Goal: Task Accomplishment & Management: Complete application form

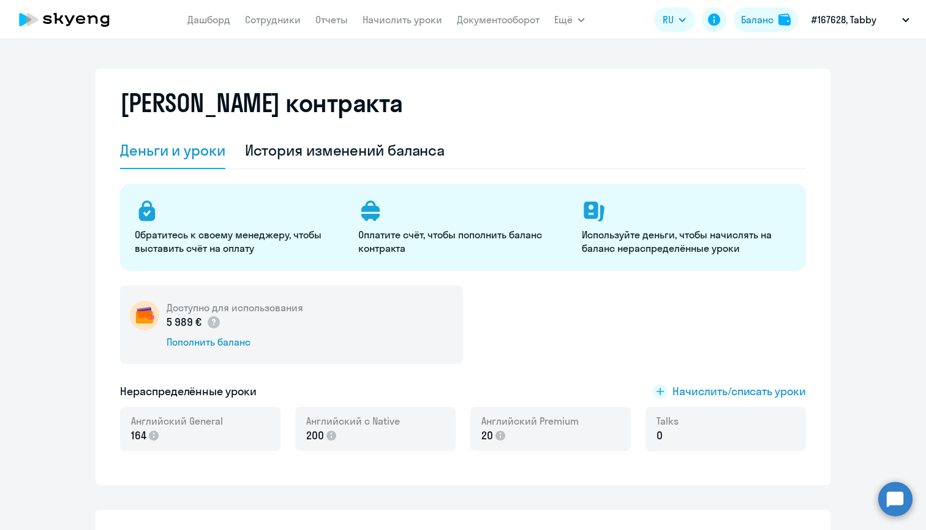
select select "english_adult_not_native_speaker"
click at [212, 22] on link "Дашборд" at bounding box center [208, 19] width 43 height 12
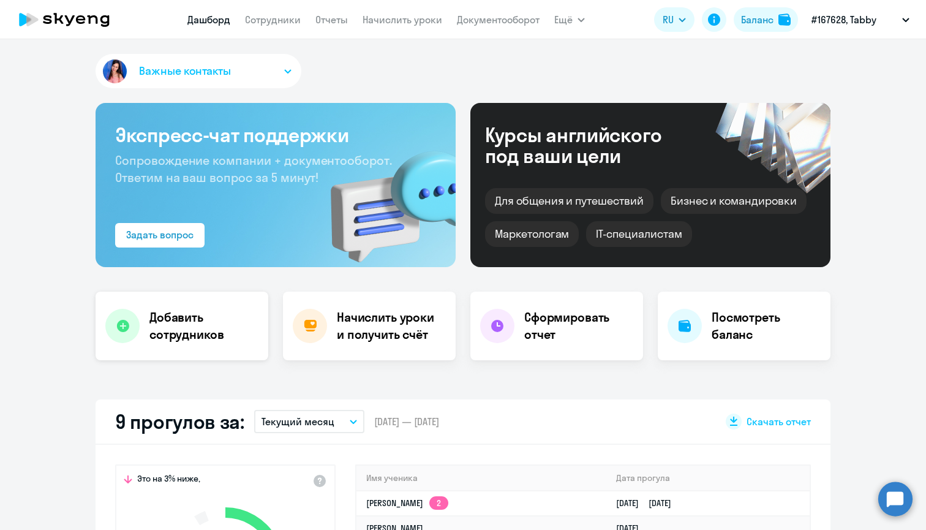
click at [149, 300] on div "Добавить сотрудников" at bounding box center [182, 325] width 173 height 69
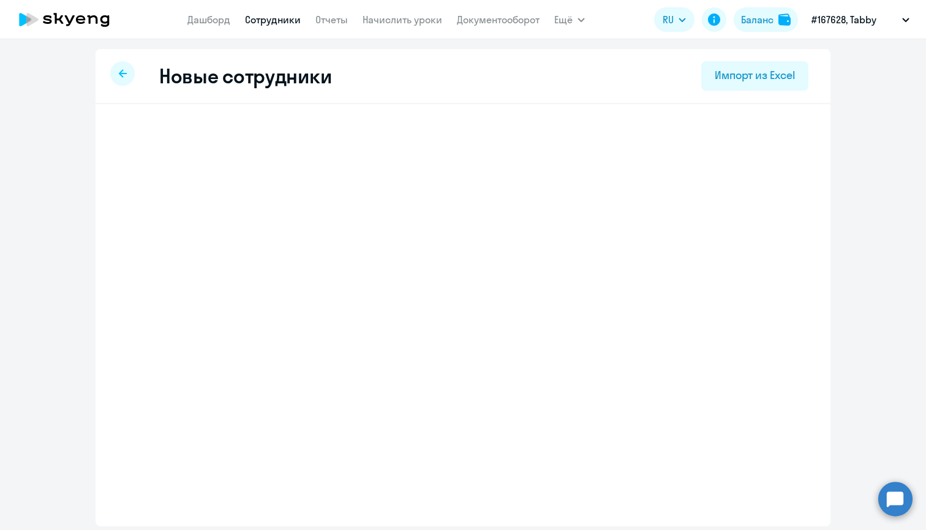
select select "english_adult_not_native_speaker"
select select "3"
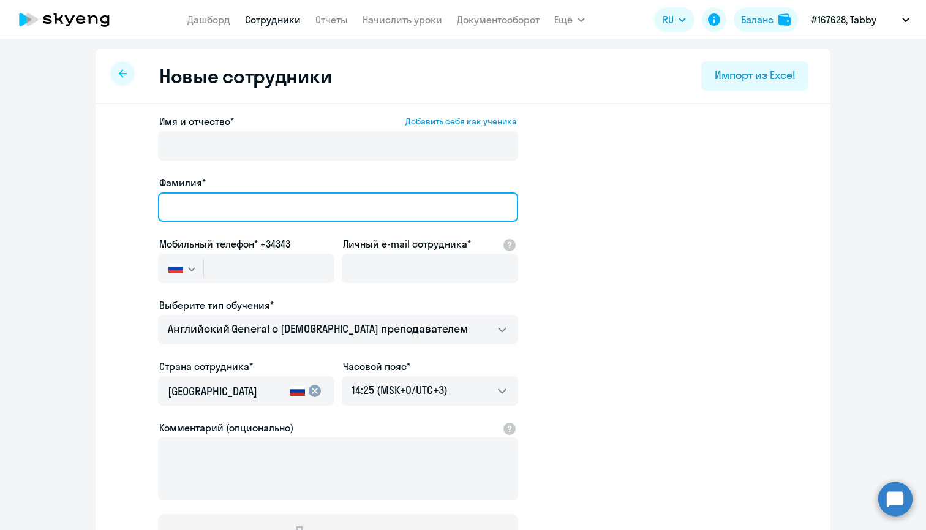
paste input "Mushenok"
type input "Mushenok"
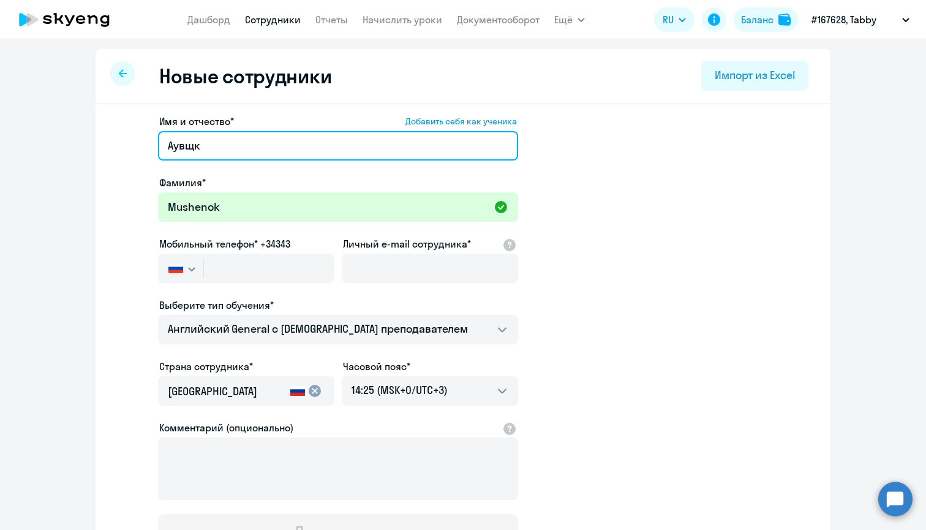
click at [187, 143] on input "Аувщк" at bounding box center [338, 145] width 360 height 29
type input "Fedor"
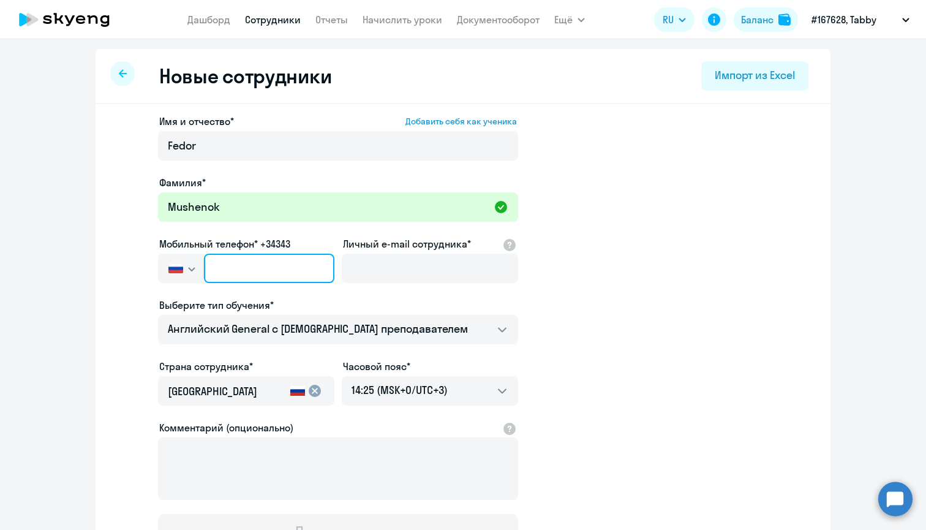
click at [244, 277] on input "text" at bounding box center [269, 267] width 130 height 29
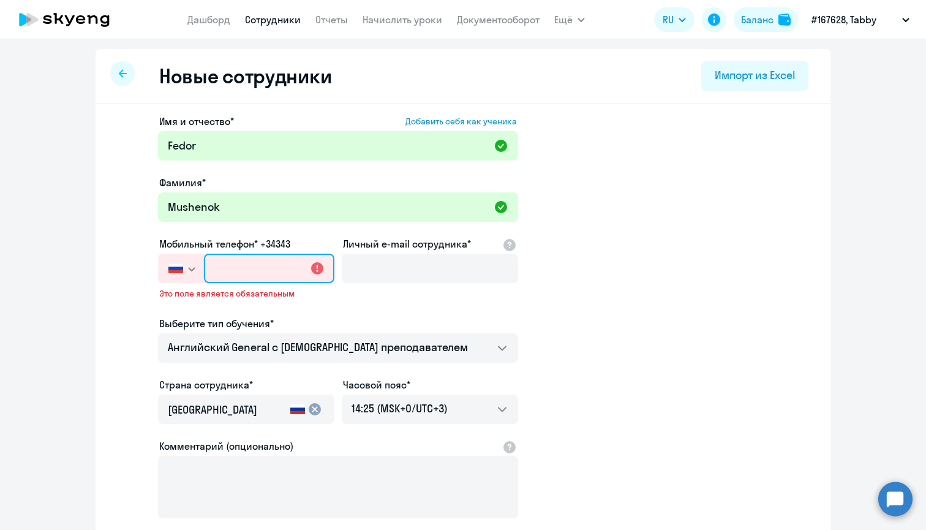
click at [253, 271] on input "text" at bounding box center [269, 267] width 130 height 29
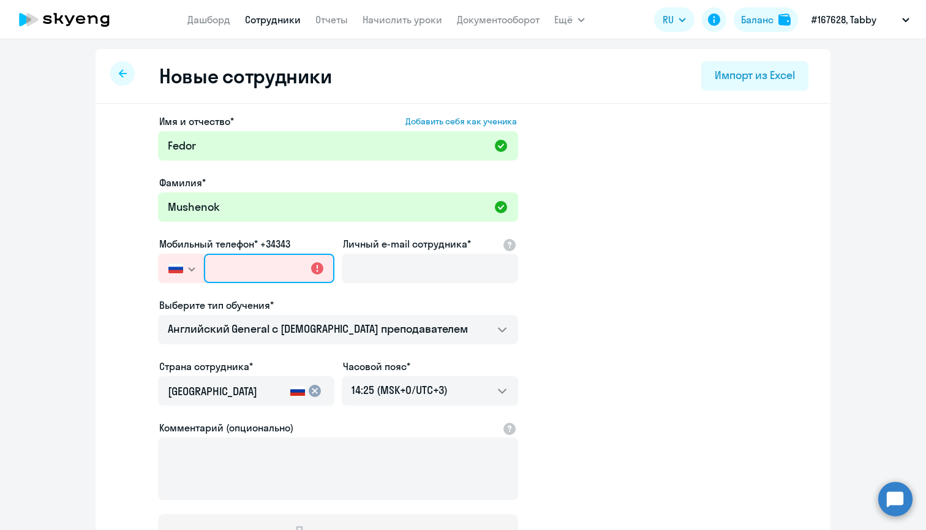
paste input "[PHONE_NUMBER]"
type input "[PHONE_NUMBER]"
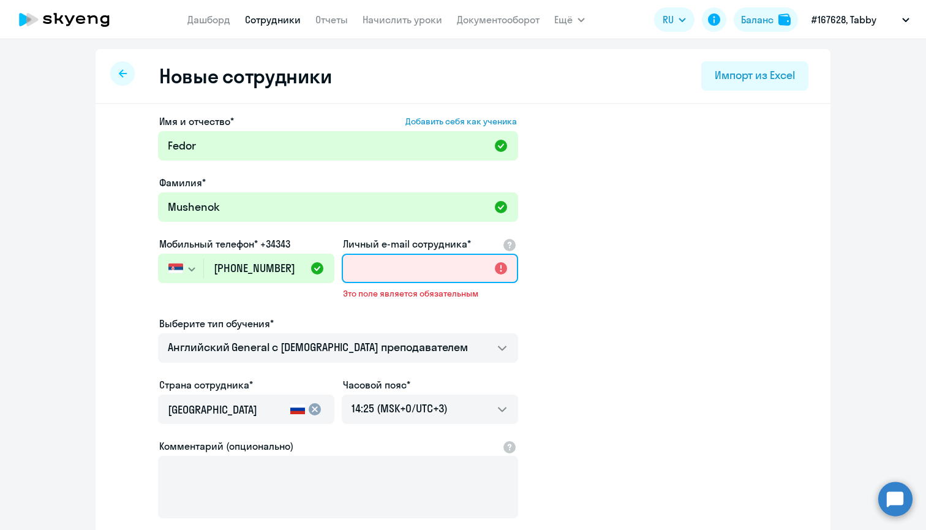
paste input "[EMAIL_ADDRESS][DOMAIN_NAME]"
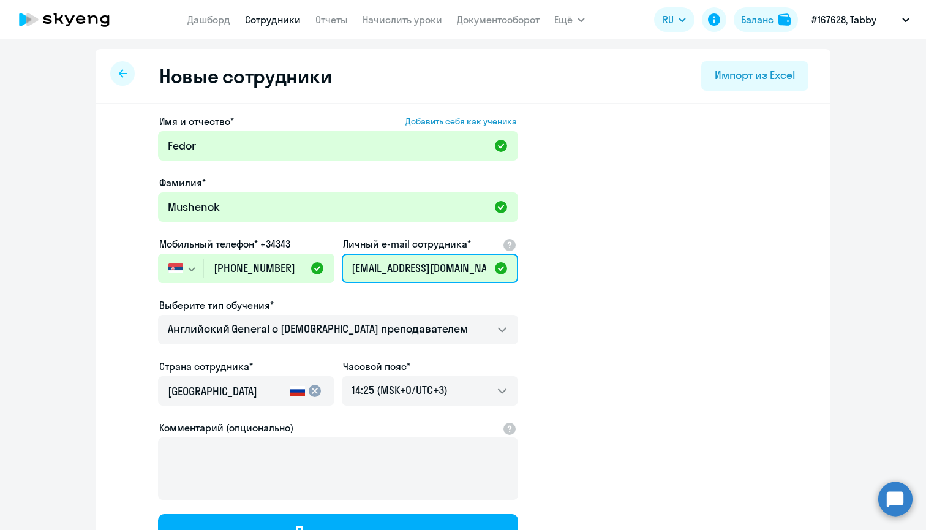
type input "[EMAIL_ADDRESS][DOMAIN_NAME]"
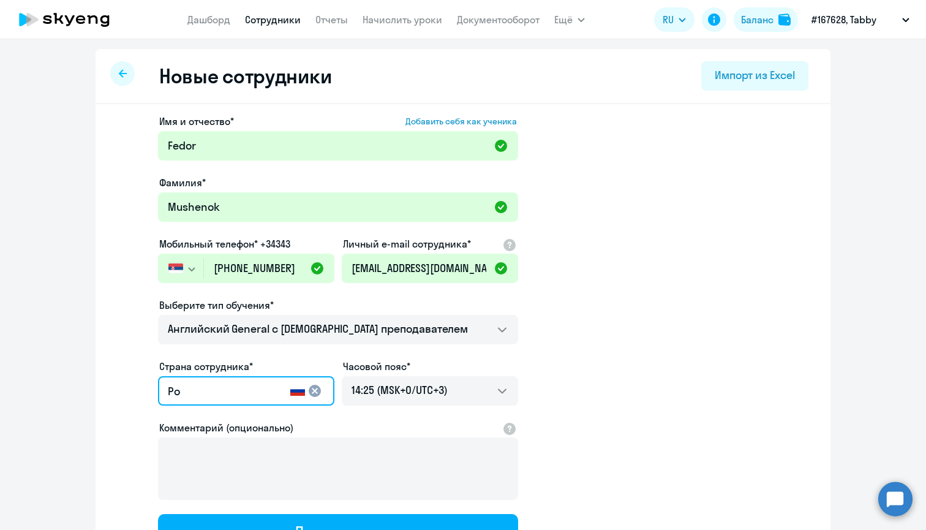
type input "Р"
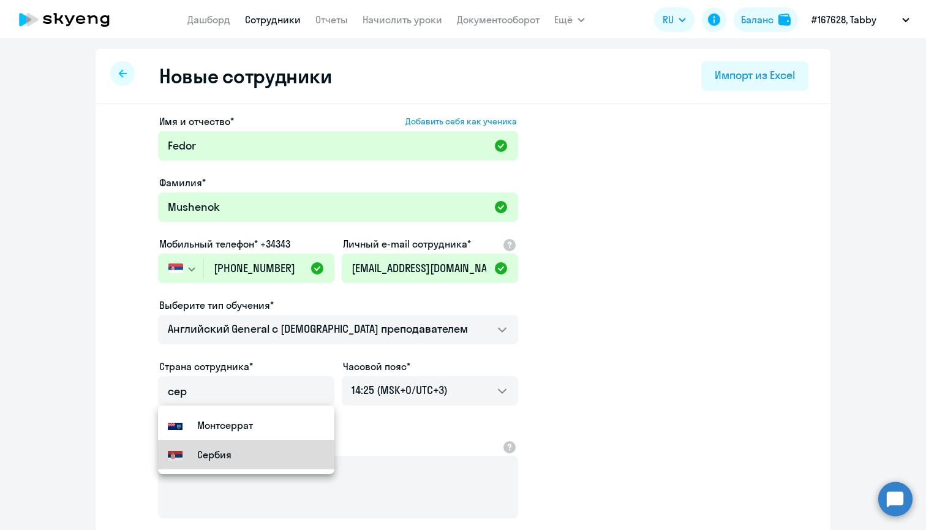
click at [231, 456] on small "Сербия" at bounding box center [214, 454] width 34 height 15
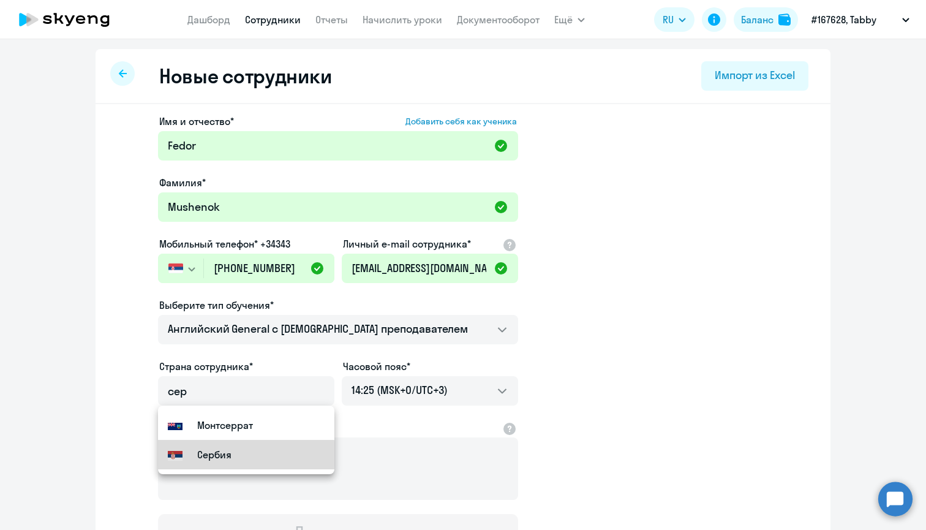
type input "Сербия"
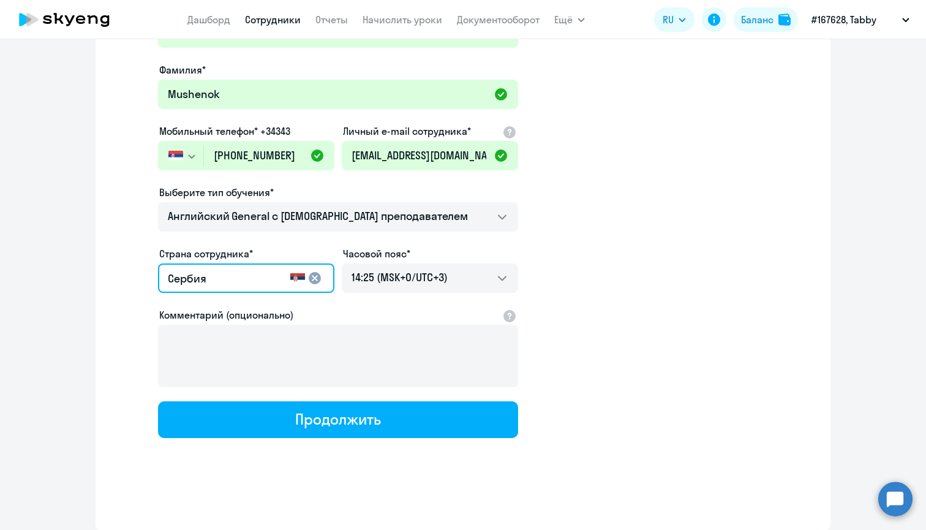
scroll to position [112, 0]
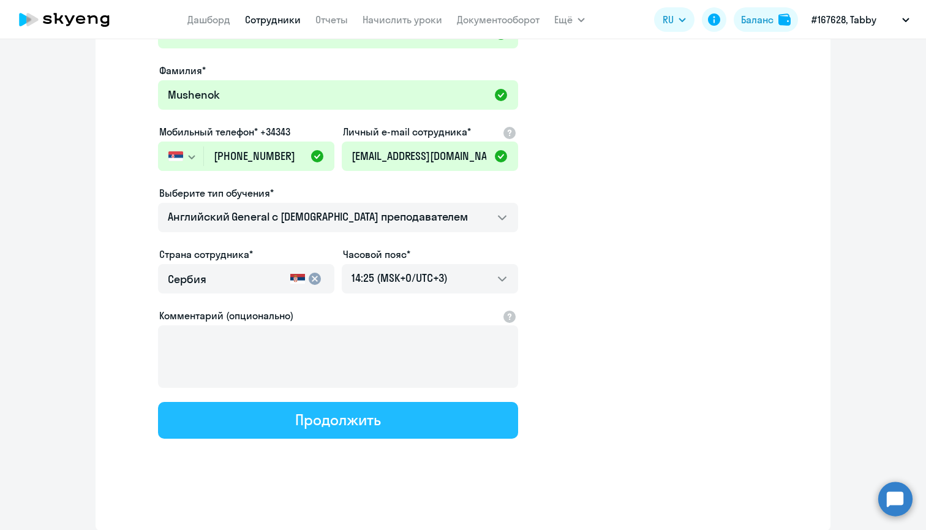
click at [364, 421] on div "Продолжить" at bounding box center [337, 420] width 85 height 20
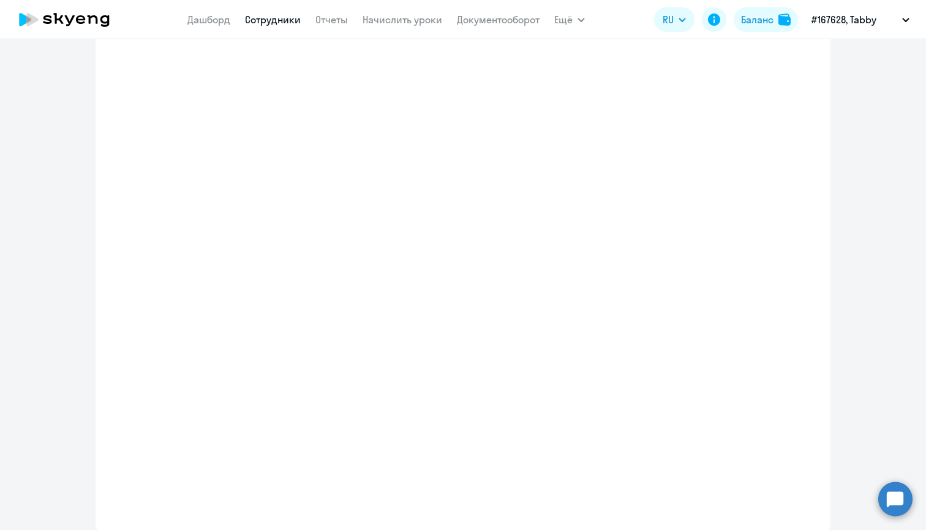
select select "english_adult_not_native_speaker"
select select "3"
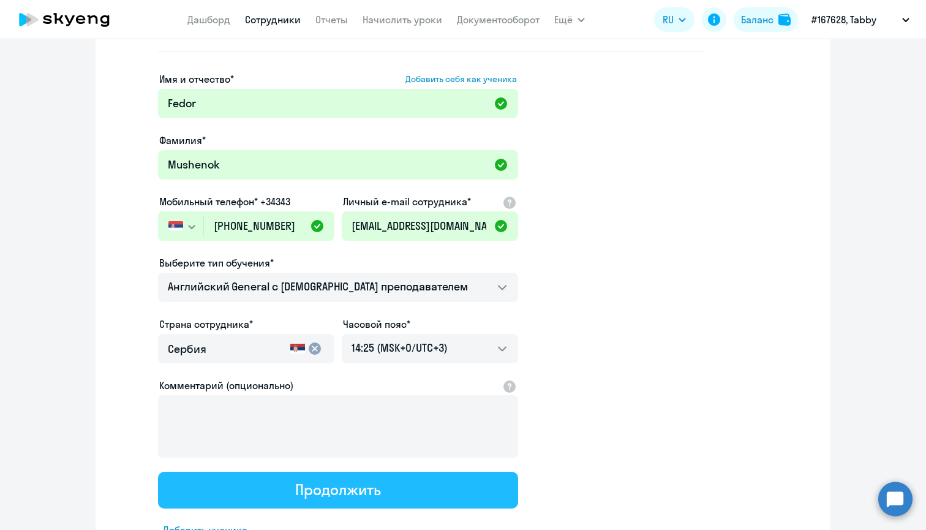
scroll to position [0, 0]
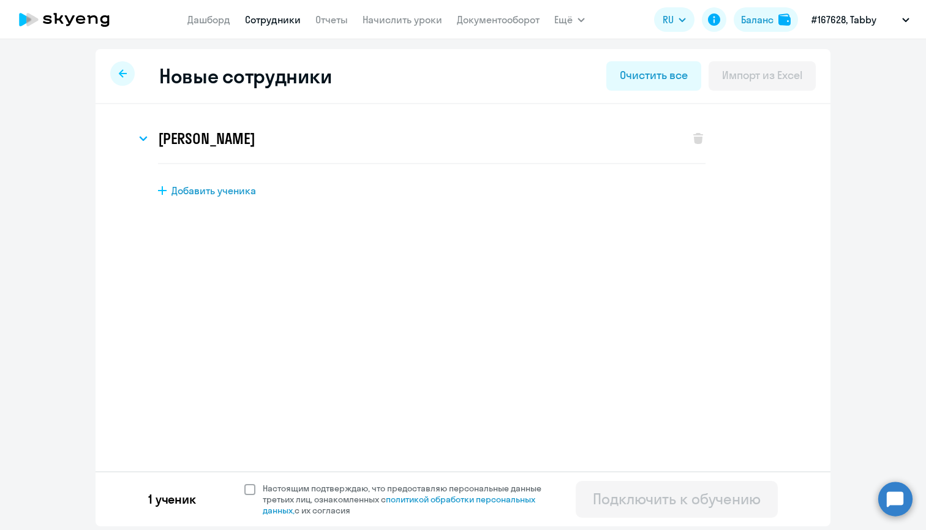
click at [248, 486] on span at bounding box center [249, 489] width 11 height 11
click at [244, 482] on input "Настоящим подтверждаю, что предоставляю персональные данные третьих лиц, ознако…" at bounding box center [244, 482] width 1 height 1
checkbox input "true"
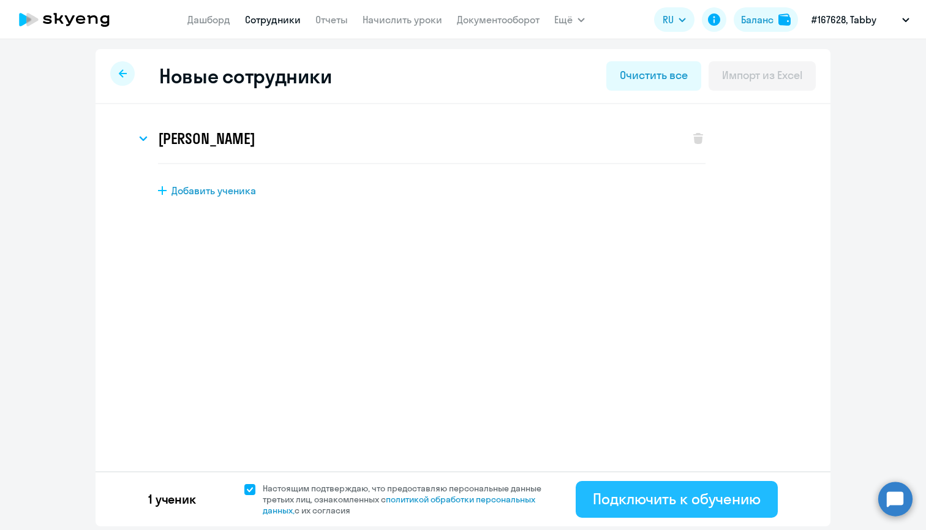
click at [614, 506] on div "Подключить к обучению" at bounding box center [677, 499] width 168 height 20
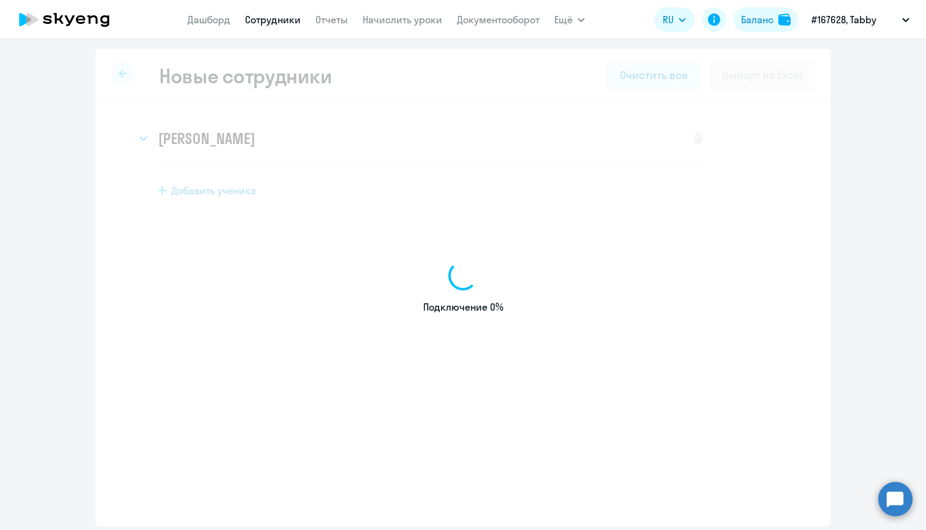
select select "english_adult_not_native_speaker"
select select "3"
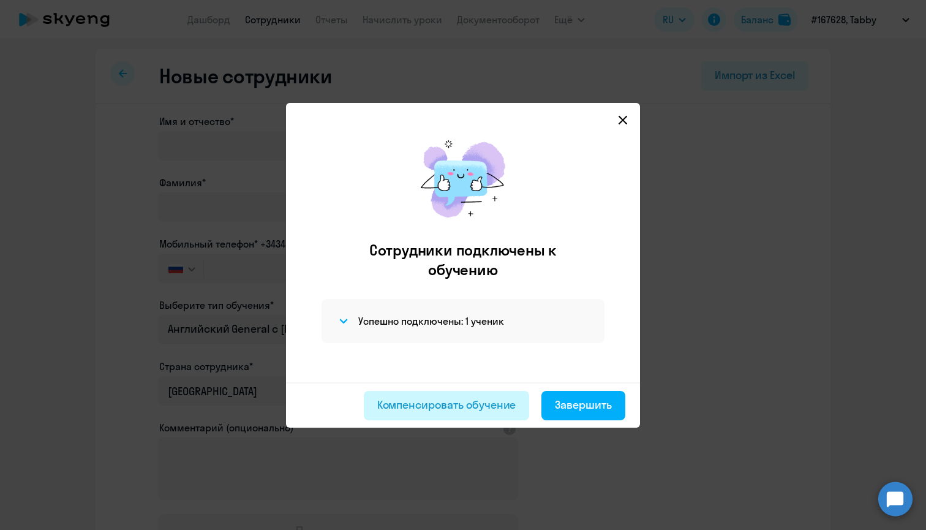
click at [500, 411] on div "Компенсировать обучение" at bounding box center [446, 405] width 139 height 16
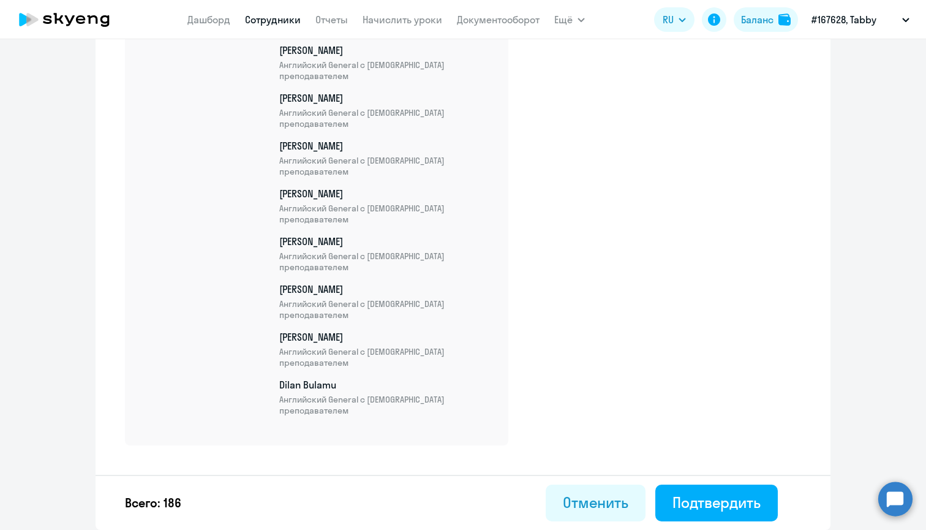
scroll to position [8781, 0]
click at [751, 503] on div "Подтвердить" at bounding box center [716, 503] width 88 height 20
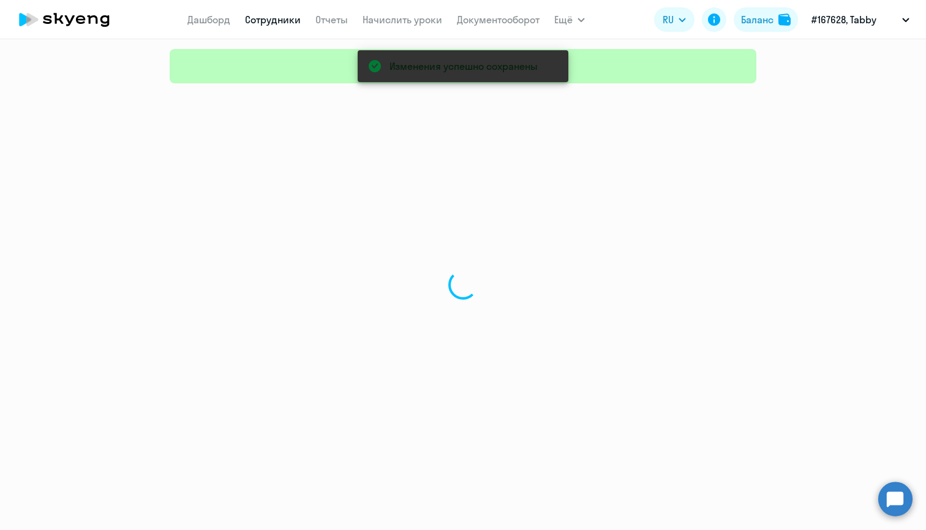
select select "30"
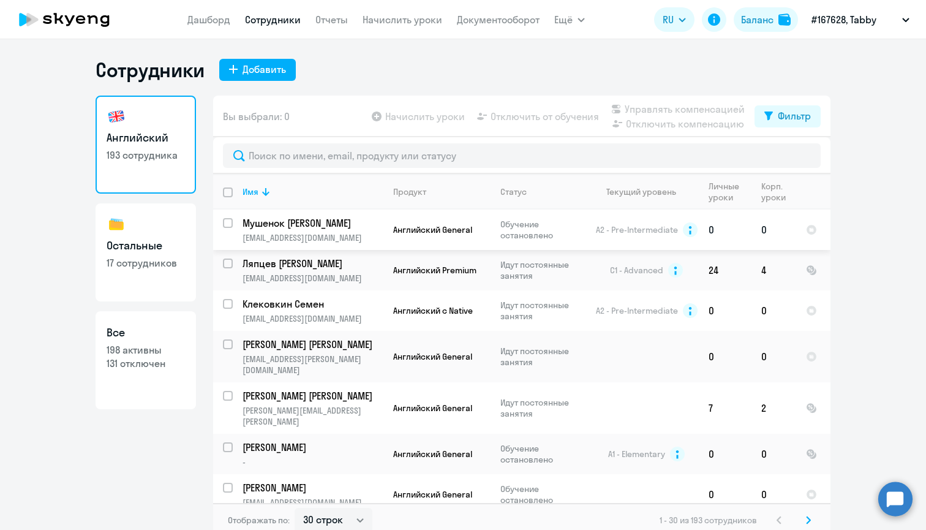
click at [372, 220] on p "Мушенок [PERSON_NAME]" at bounding box center [311, 222] width 138 height 13
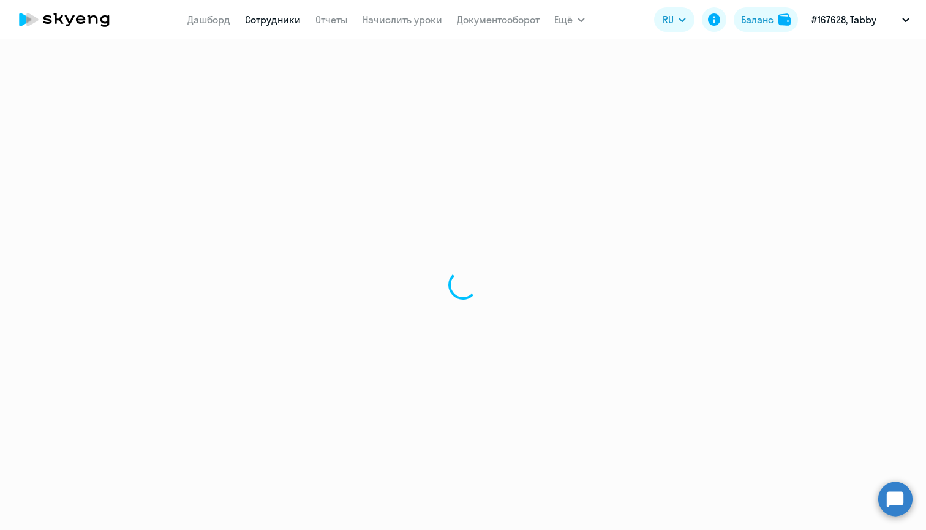
select select "english"
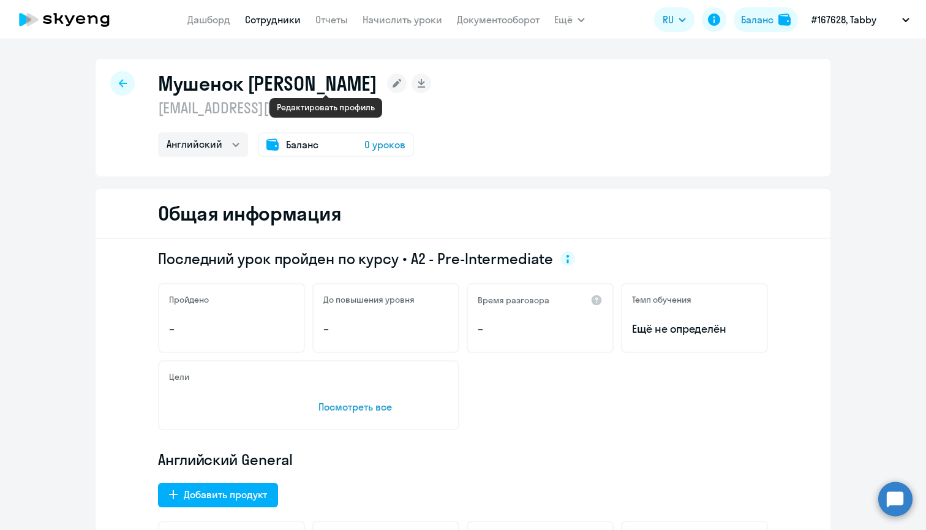
click at [387, 88] on rect at bounding box center [397, 83] width 20 height 20
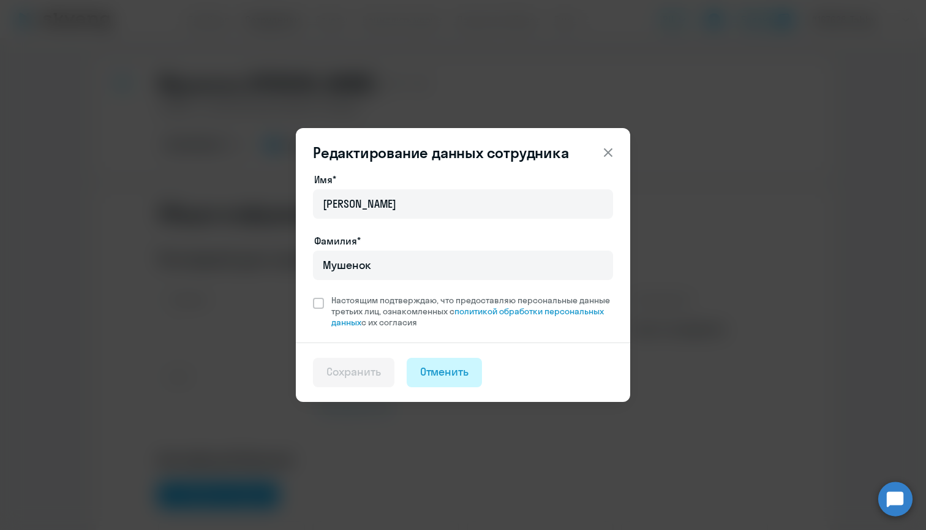
click at [437, 375] on div "Отменить" at bounding box center [444, 372] width 49 height 16
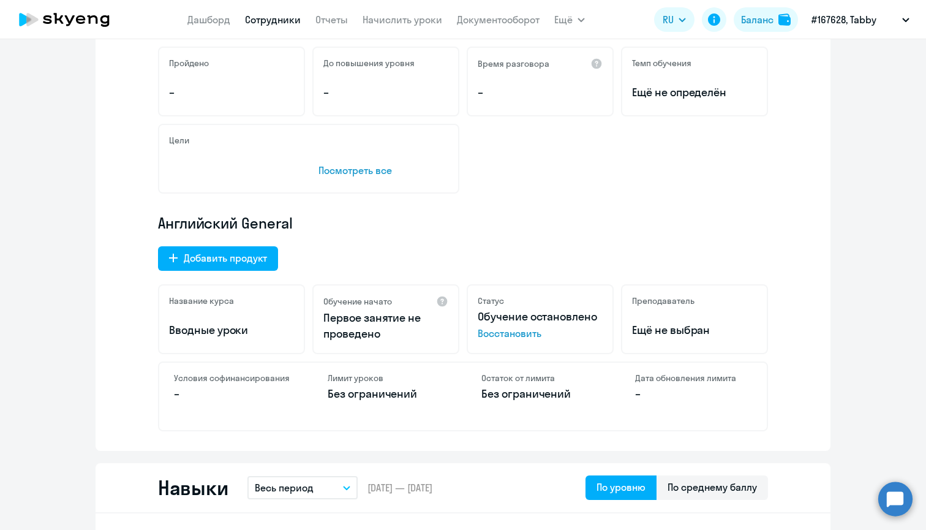
scroll to position [127, 0]
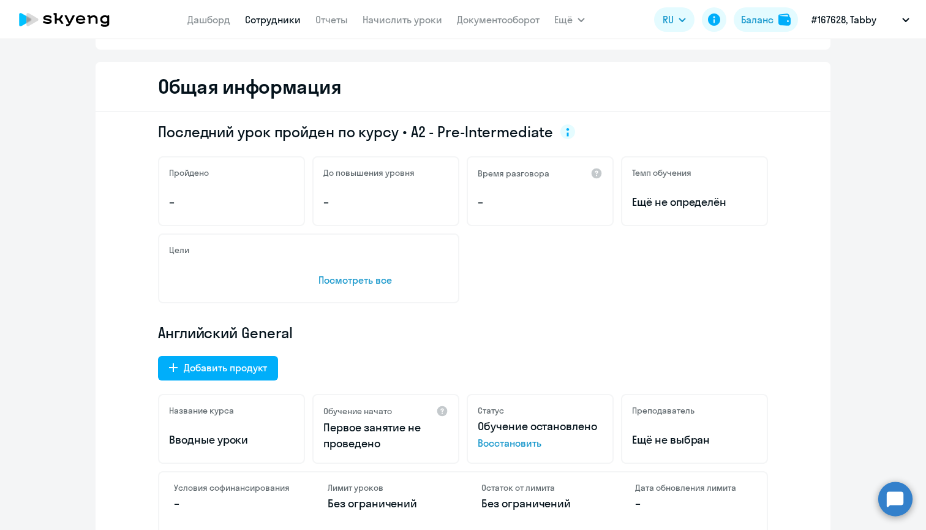
click at [244, 354] on div "Английский General Добавить продукт Название курса Вводные уроки Обучение начат…" at bounding box center [463, 432] width 610 height 218
click at [251, 368] on div "Добавить продукт" at bounding box center [225, 367] width 83 height 15
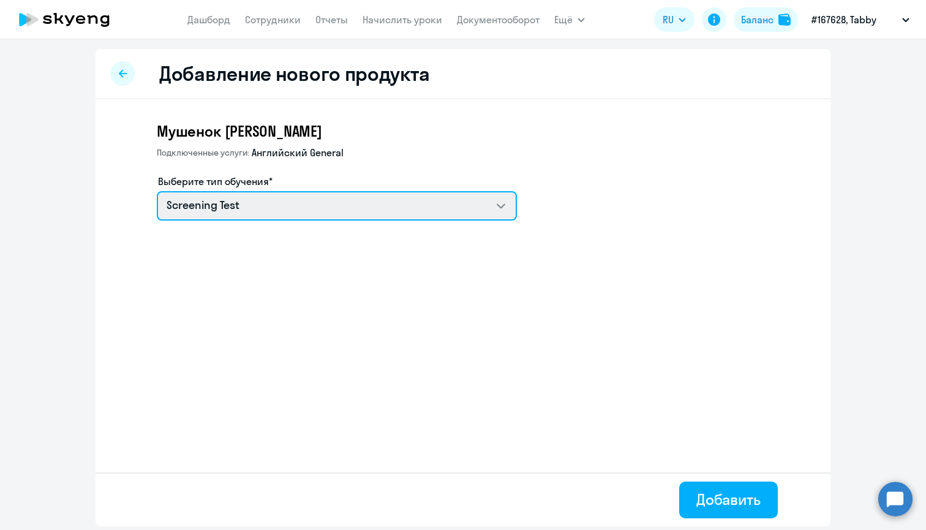
select select "english_adult_native_speaker"
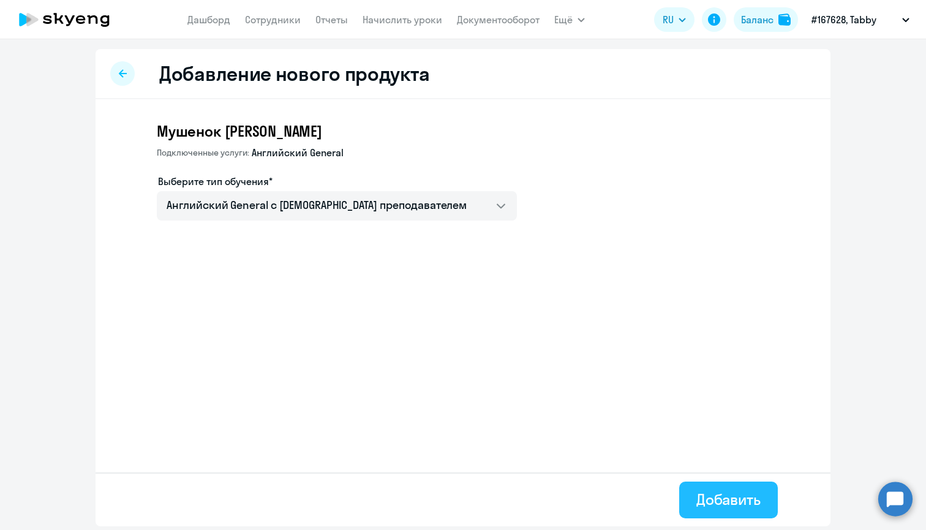
click at [730, 494] on div "Добавить" at bounding box center [728, 499] width 64 height 20
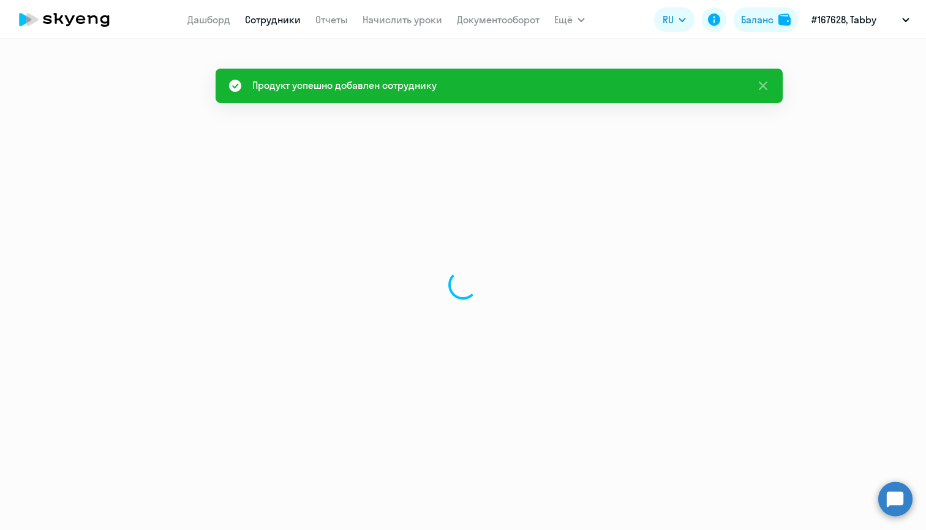
select select "english"
